Goal: Information Seeking & Learning: Learn about a topic

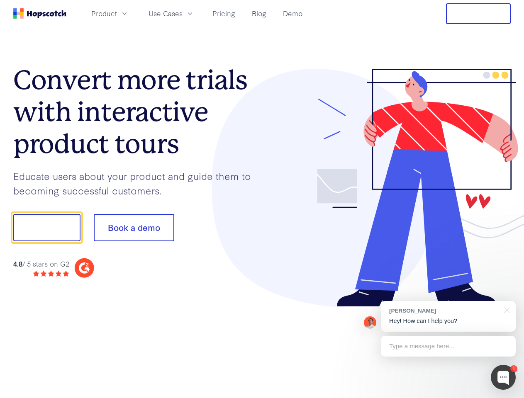
click at [262, 199] on div at bounding box center [386, 188] width 249 height 239
click at [117, 13] on span "Product" at bounding box center [104, 13] width 26 height 10
click at [183, 13] on span "Use Cases" at bounding box center [166, 13] width 34 height 10
click at [478, 14] on button "Free Trial" at bounding box center [478, 13] width 65 height 21
click at [46, 228] on button "Show me!" at bounding box center [46, 227] width 67 height 27
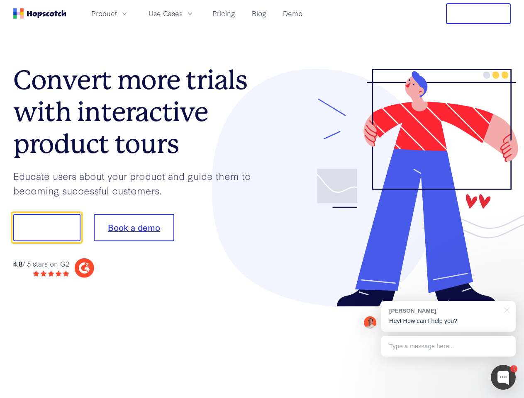
click at [134, 228] on button "Book a demo" at bounding box center [134, 227] width 80 height 27
click at [503, 378] on div at bounding box center [503, 377] width 25 height 25
click at [448, 317] on div "[PERSON_NAME] Hey! How can I help you?" at bounding box center [448, 316] width 135 height 31
click at [505, 309] on div at bounding box center [505, 309] width 21 height 17
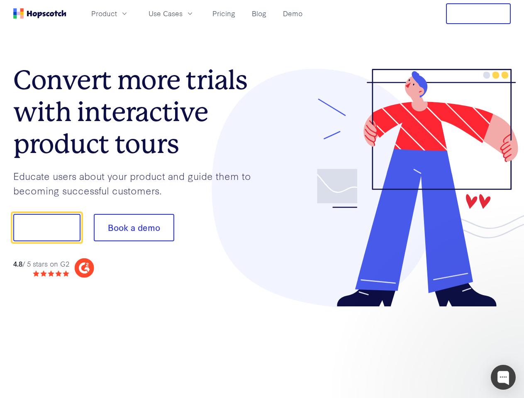
click at [448, 346] on div at bounding box center [438, 283] width 156 height 166
